Goal: Transaction & Acquisition: Purchase product/service

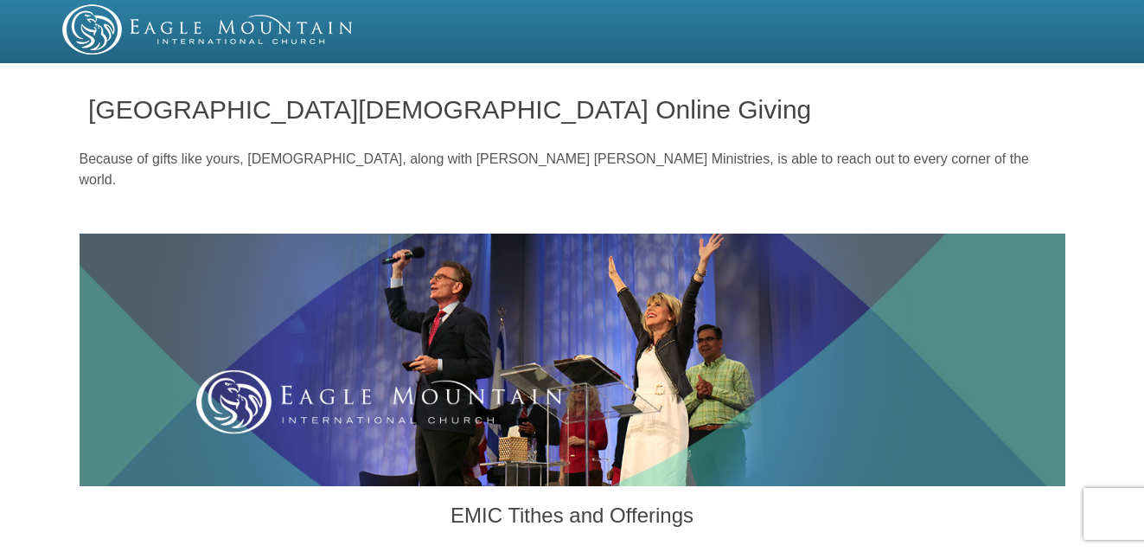
click at [189, 33] on img at bounding box center [208, 29] width 292 height 50
click at [198, 34] on img at bounding box center [208, 29] width 292 height 50
